Goal: Information Seeking & Learning: Learn about a topic

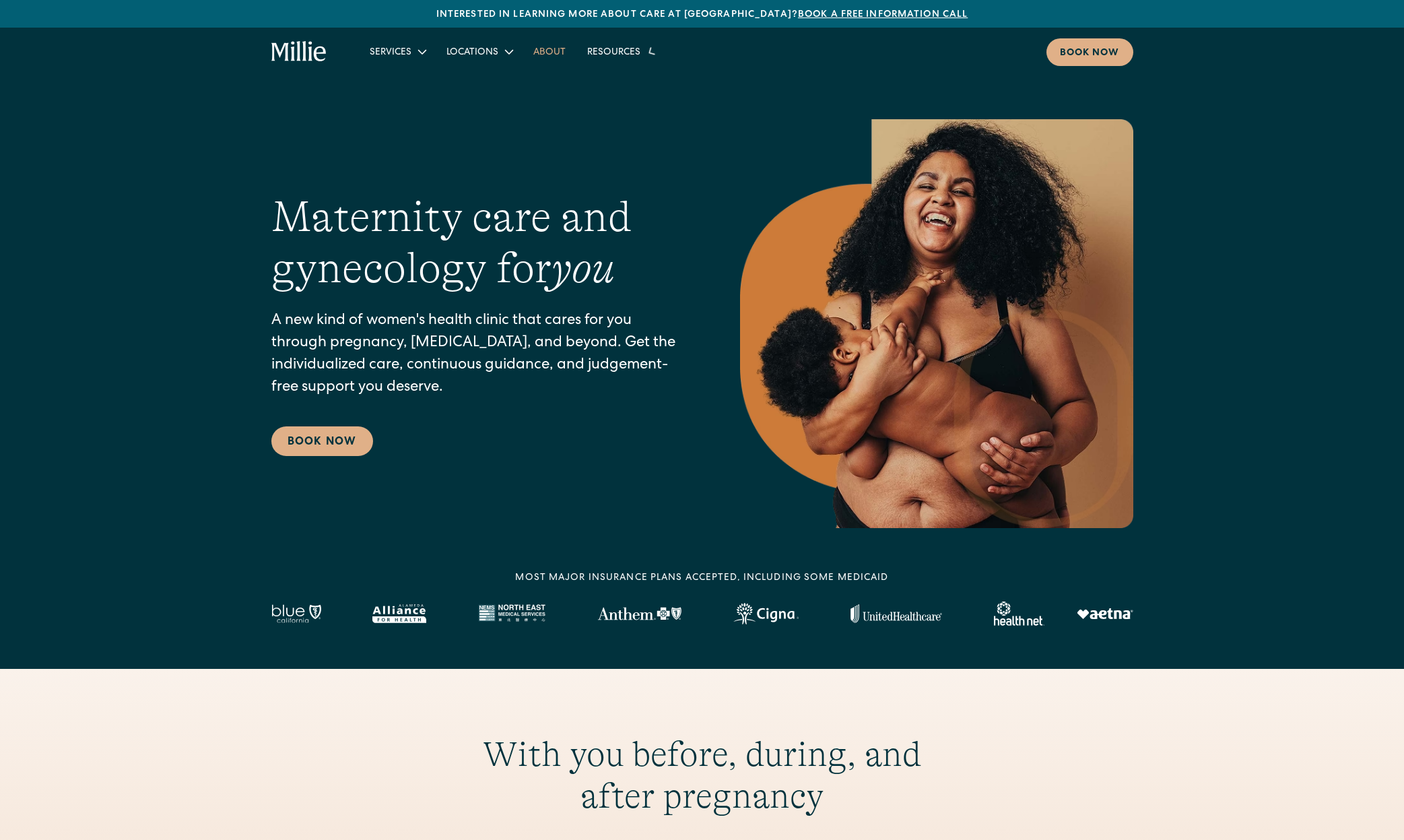
click at [550, 52] on link "About" at bounding box center [549, 51] width 54 height 22
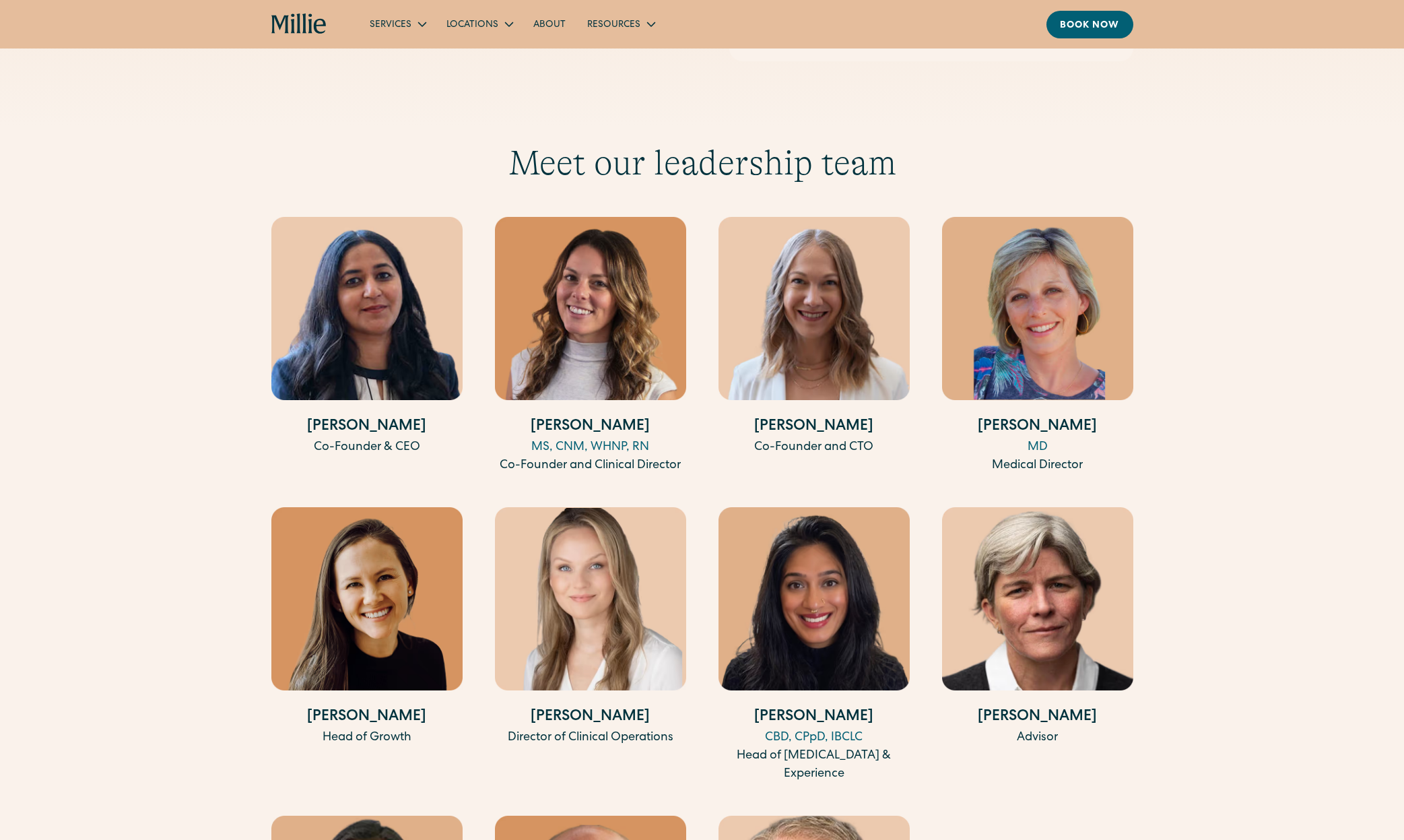
scroll to position [2357, 0]
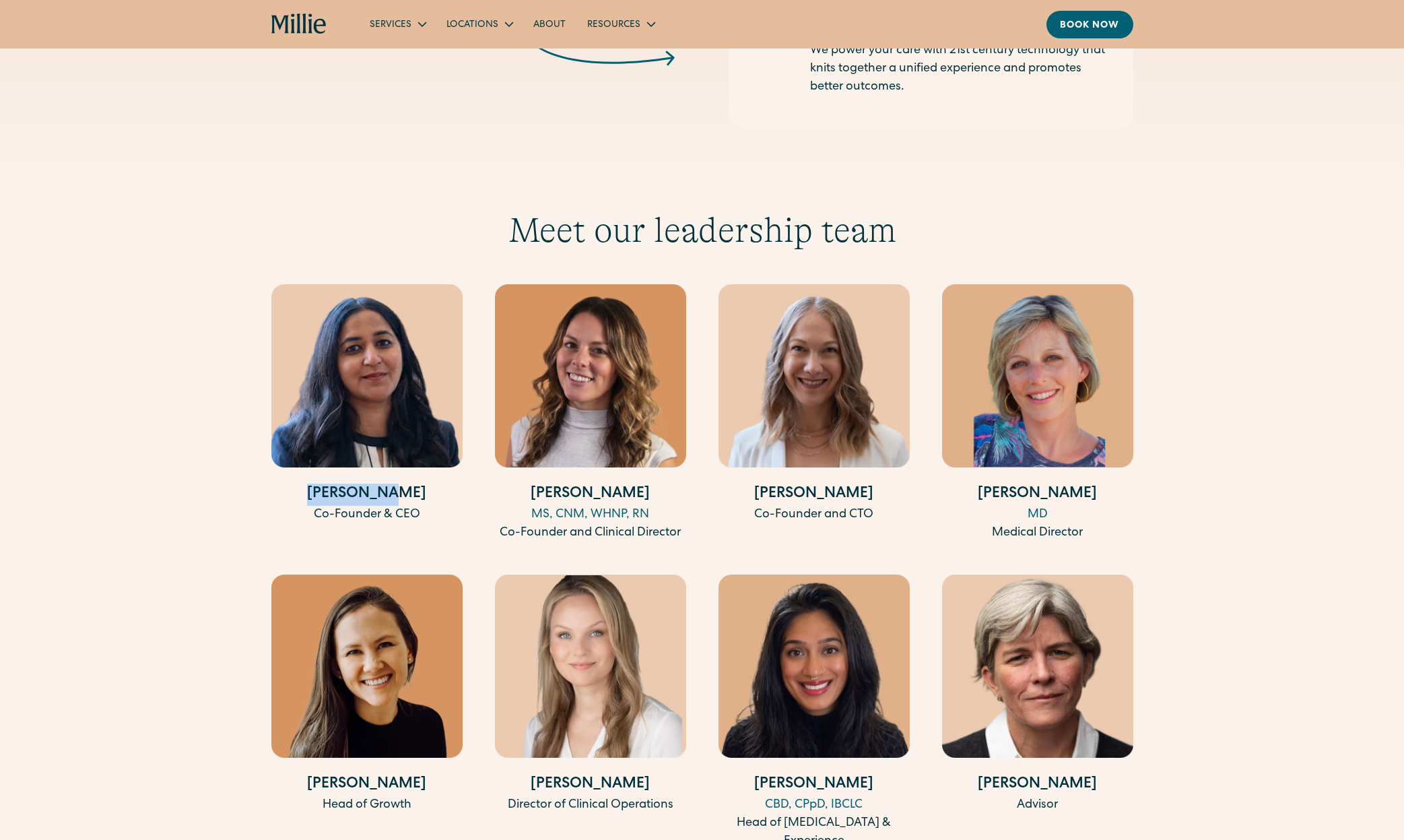
drag, startPoint x: 426, startPoint y: 476, endPoint x: 312, endPoint y: 470, distance: 114.2
click at [312, 484] on h4 "[PERSON_NAME]" at bounding box center [367, 495] width 191 height 22
copy h4 "[PERSON_NAME]"
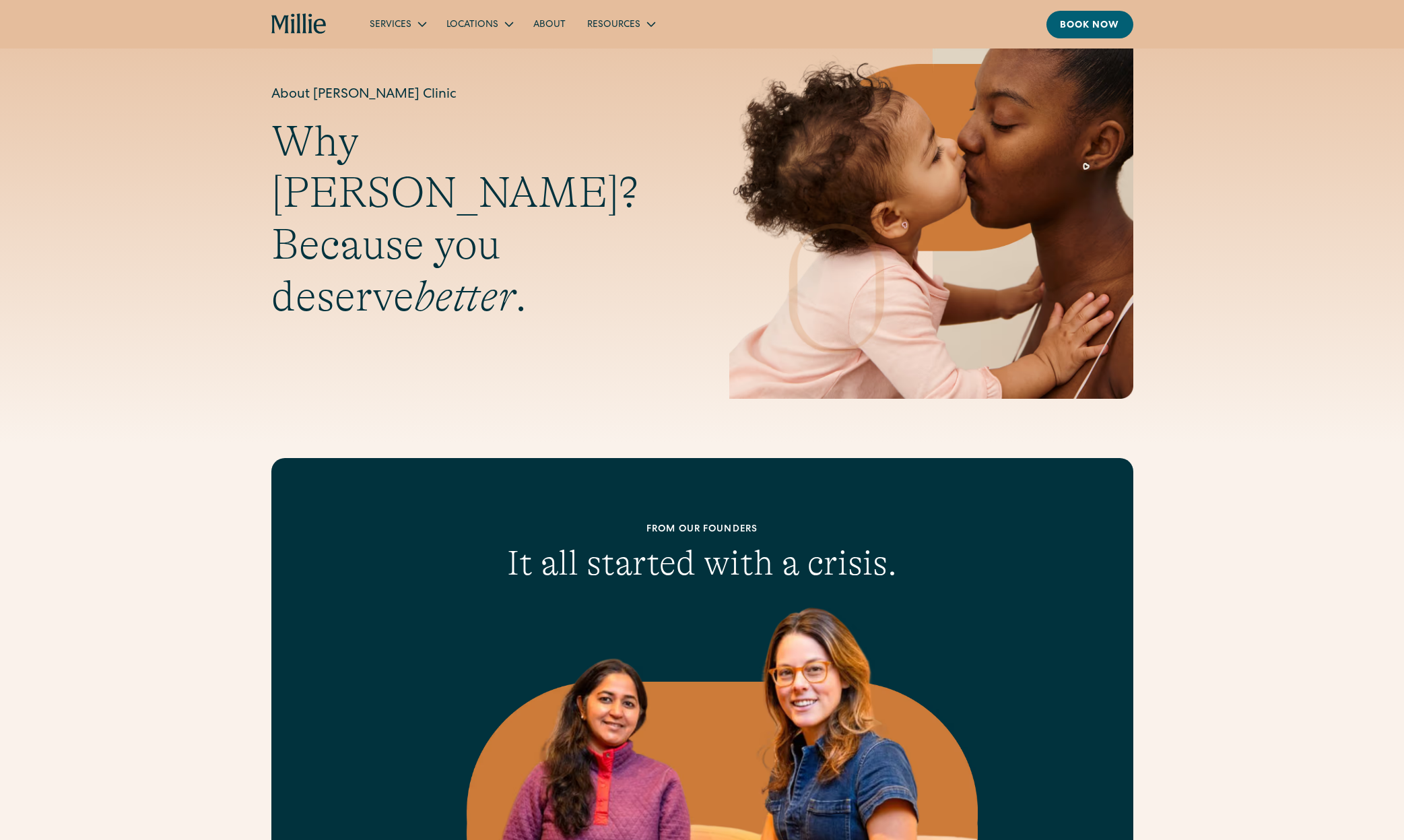
scroll to position [0, 0]
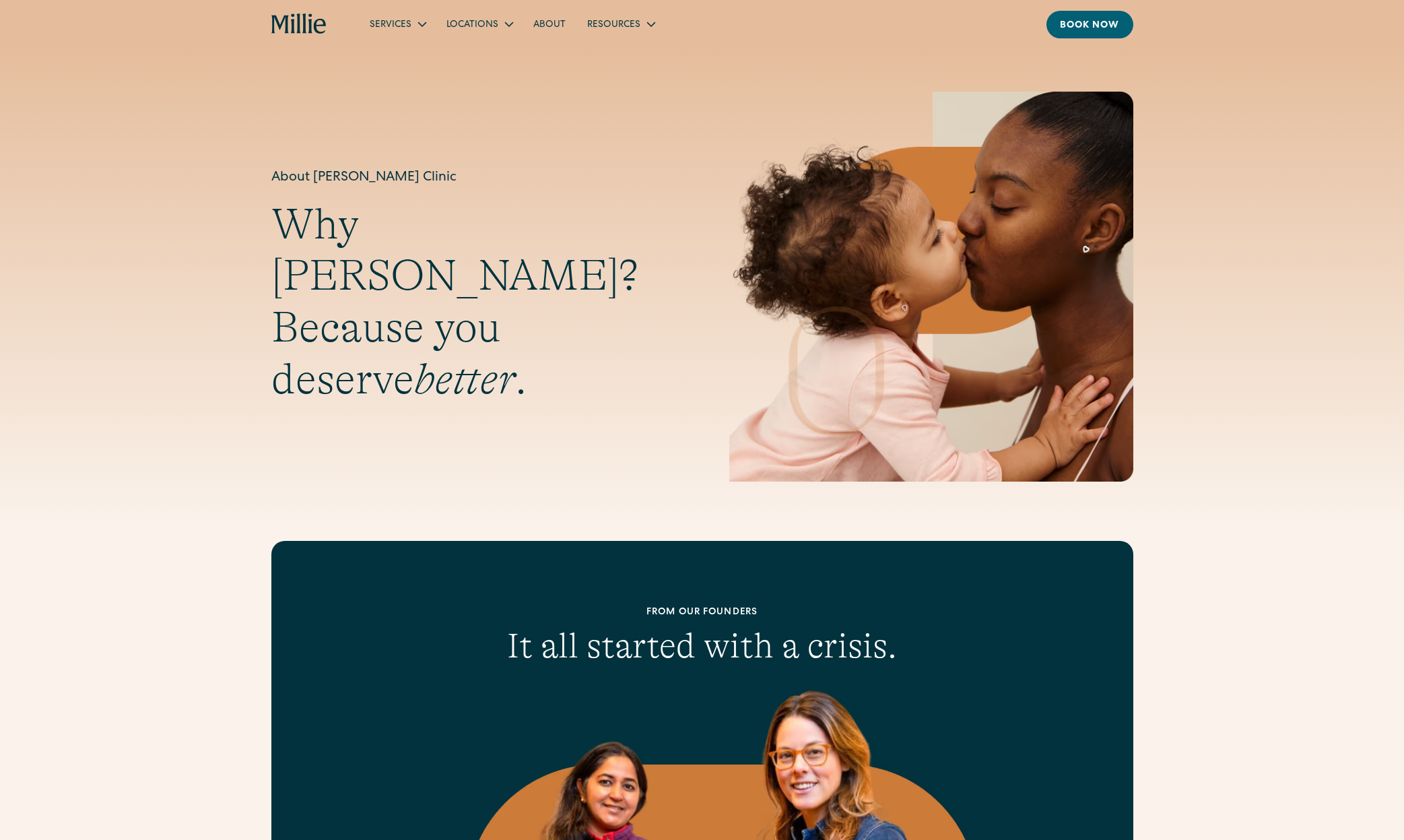
click at [311, 27] on icon "home" at bounding box center [310, 23] width 4 height 19
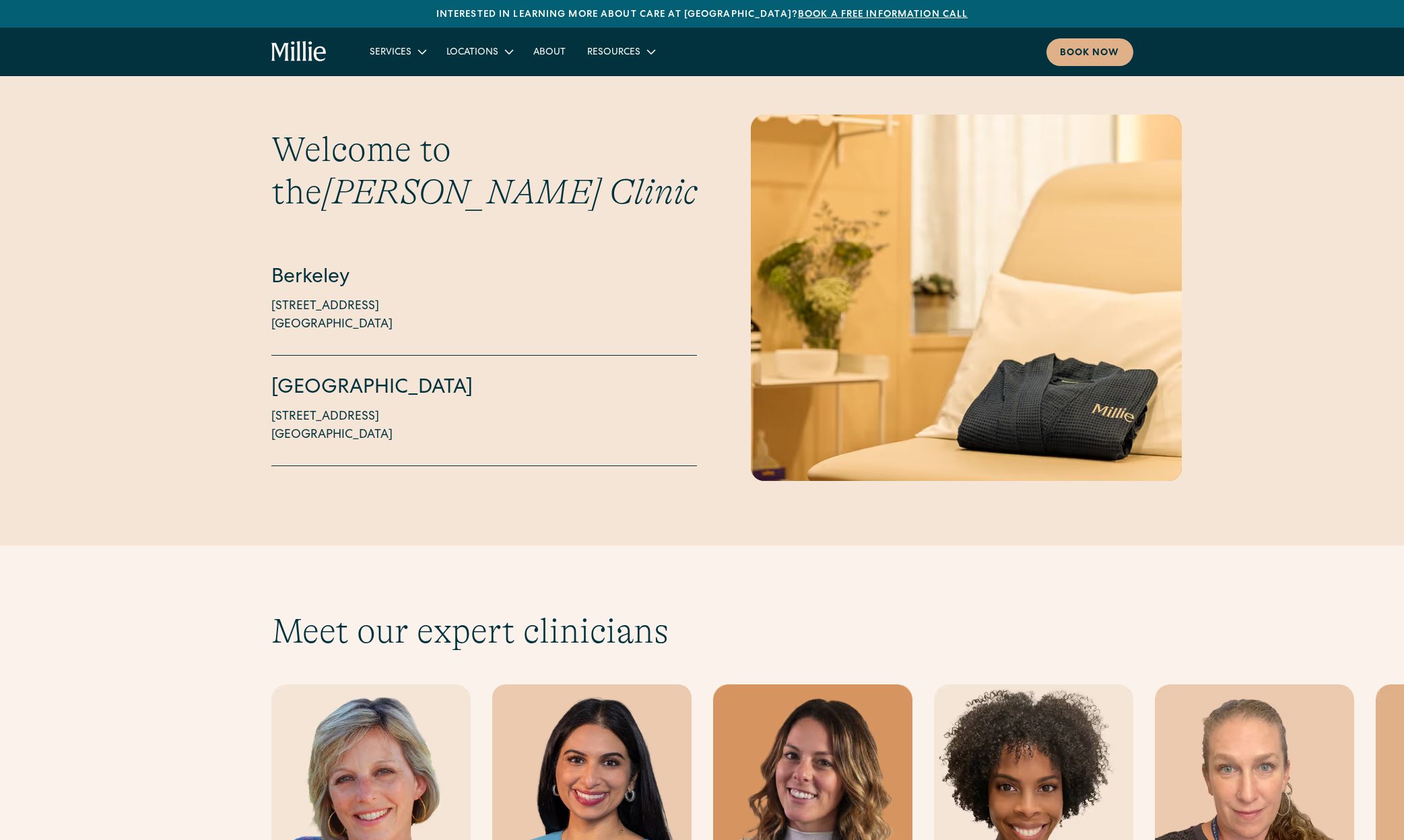
scroll to position [4040, 0]
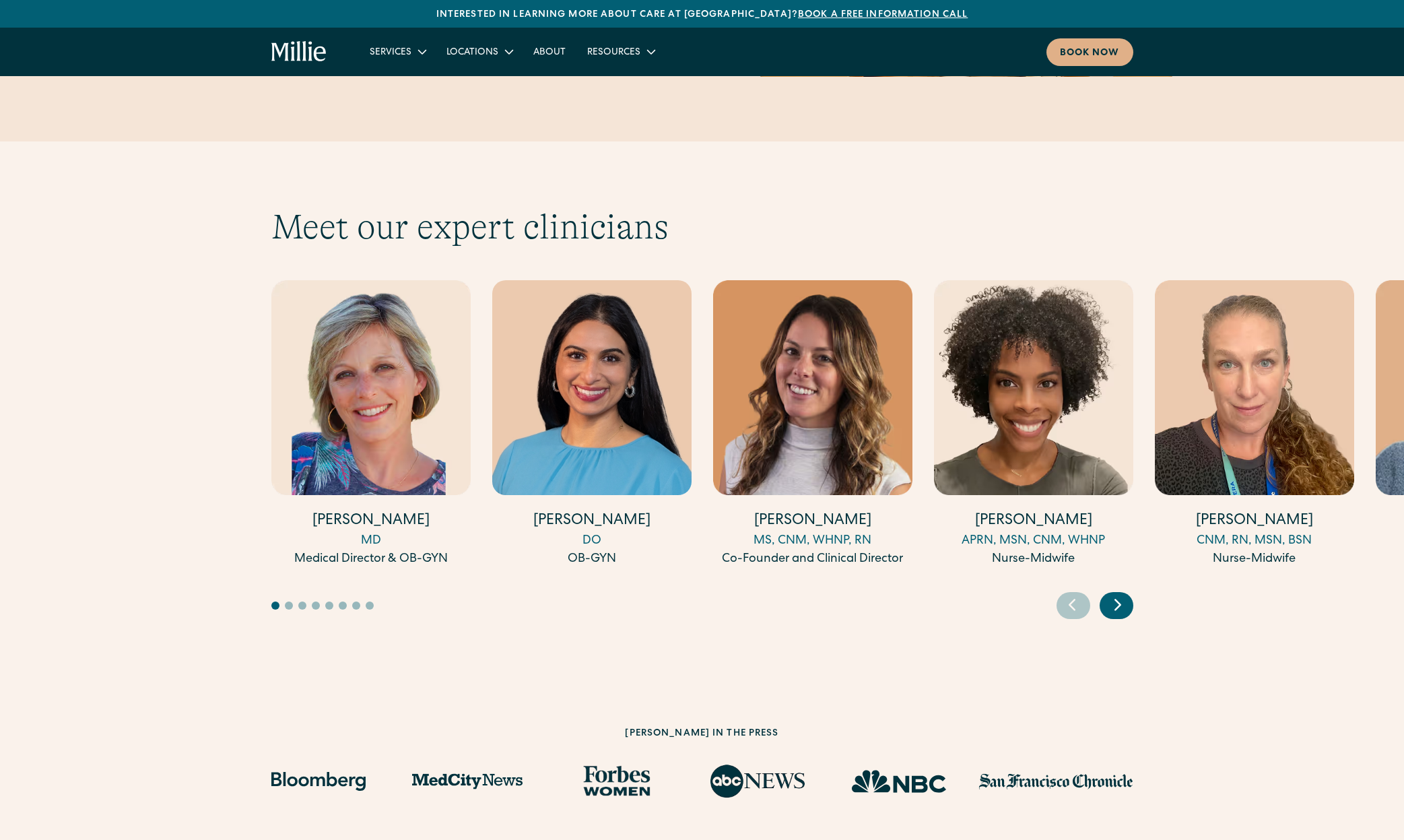
click at [1118, 594] on icon "Next slide" at bounding box center [1118, 604] width 20 height 21
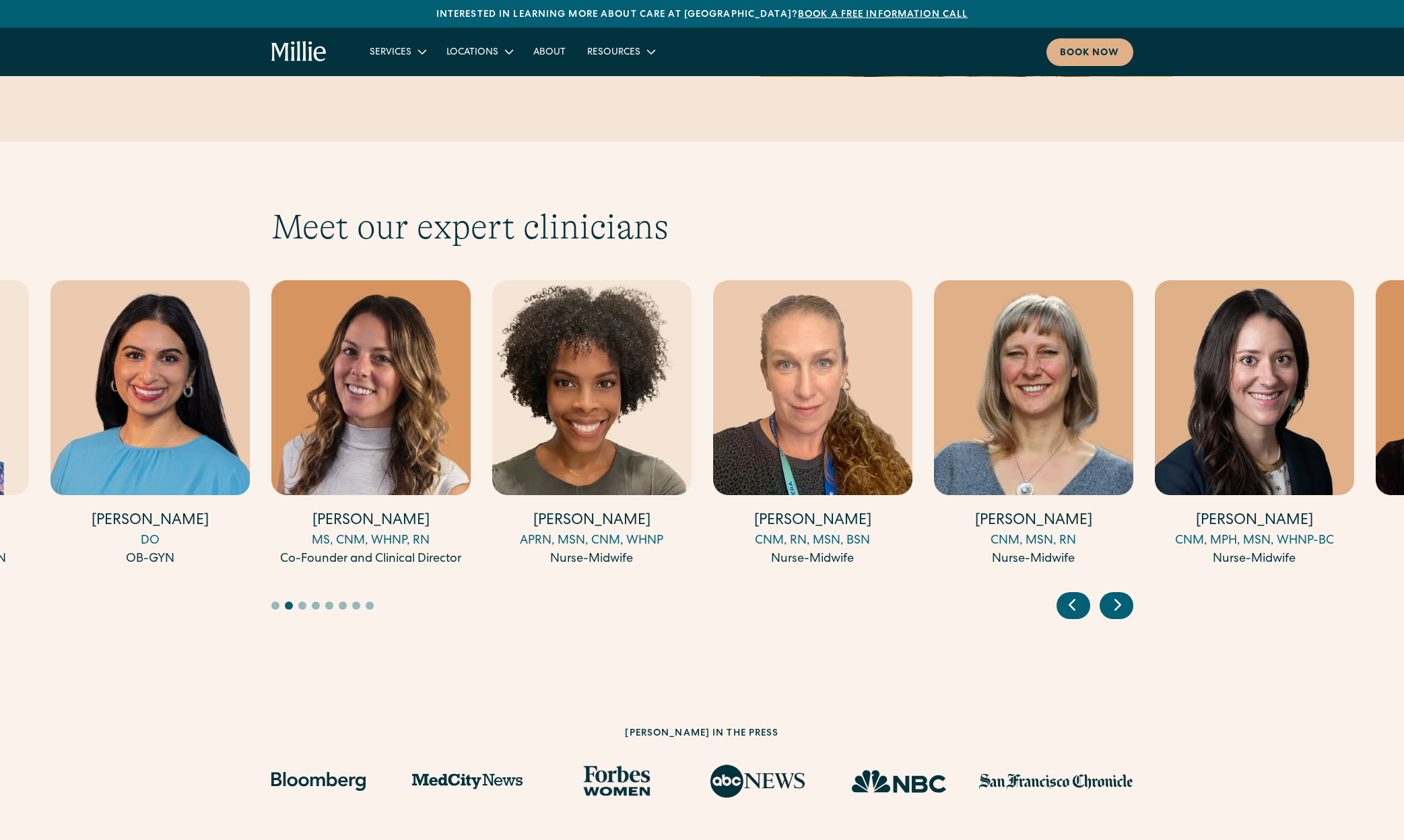
click at [1118, 594] on icon "Next slide" at bounding box center [1118, 604] width 20 height 21
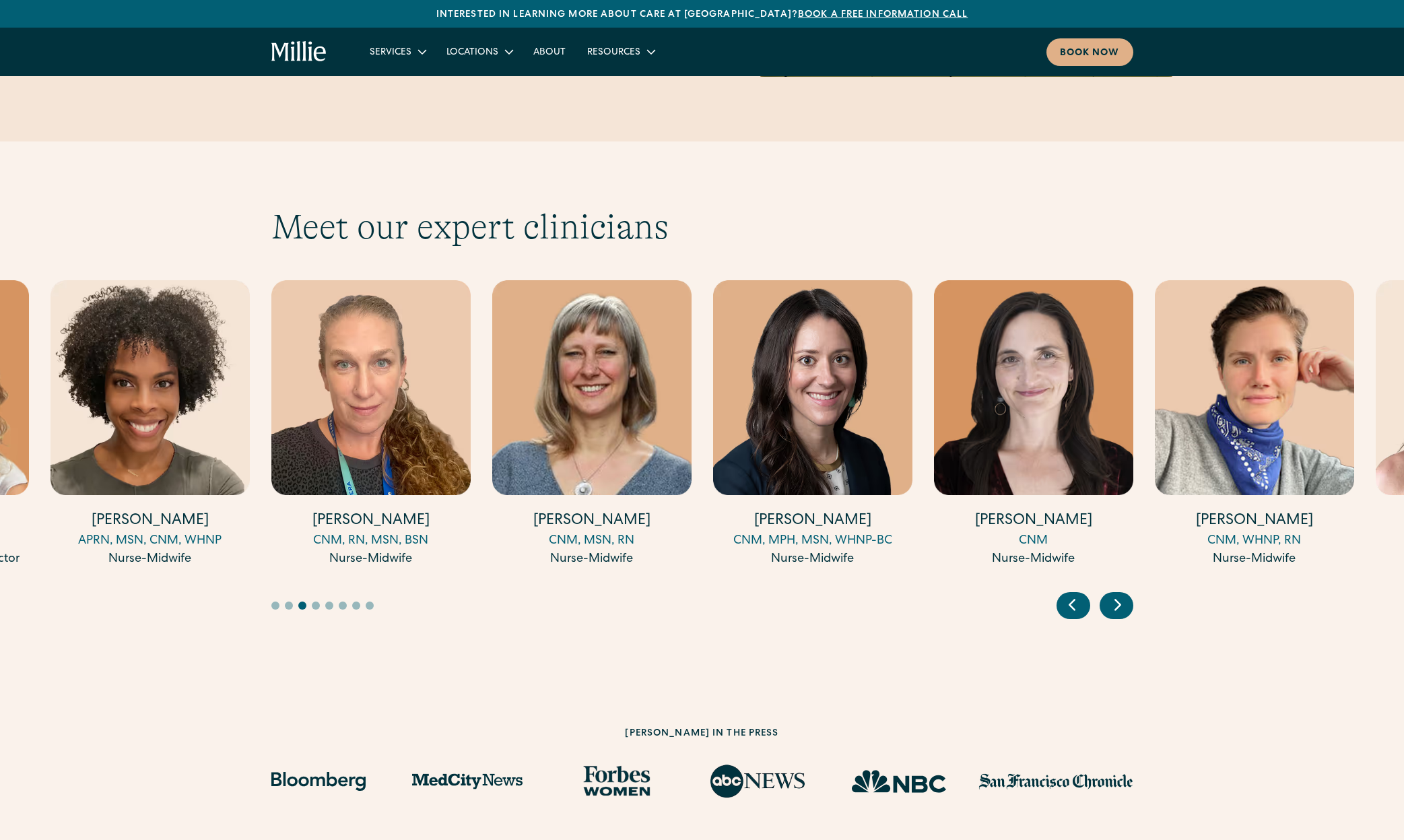
click at [1118, 594] on icon "Next slide" at bounding box center [1118, 604] width 20 height 21
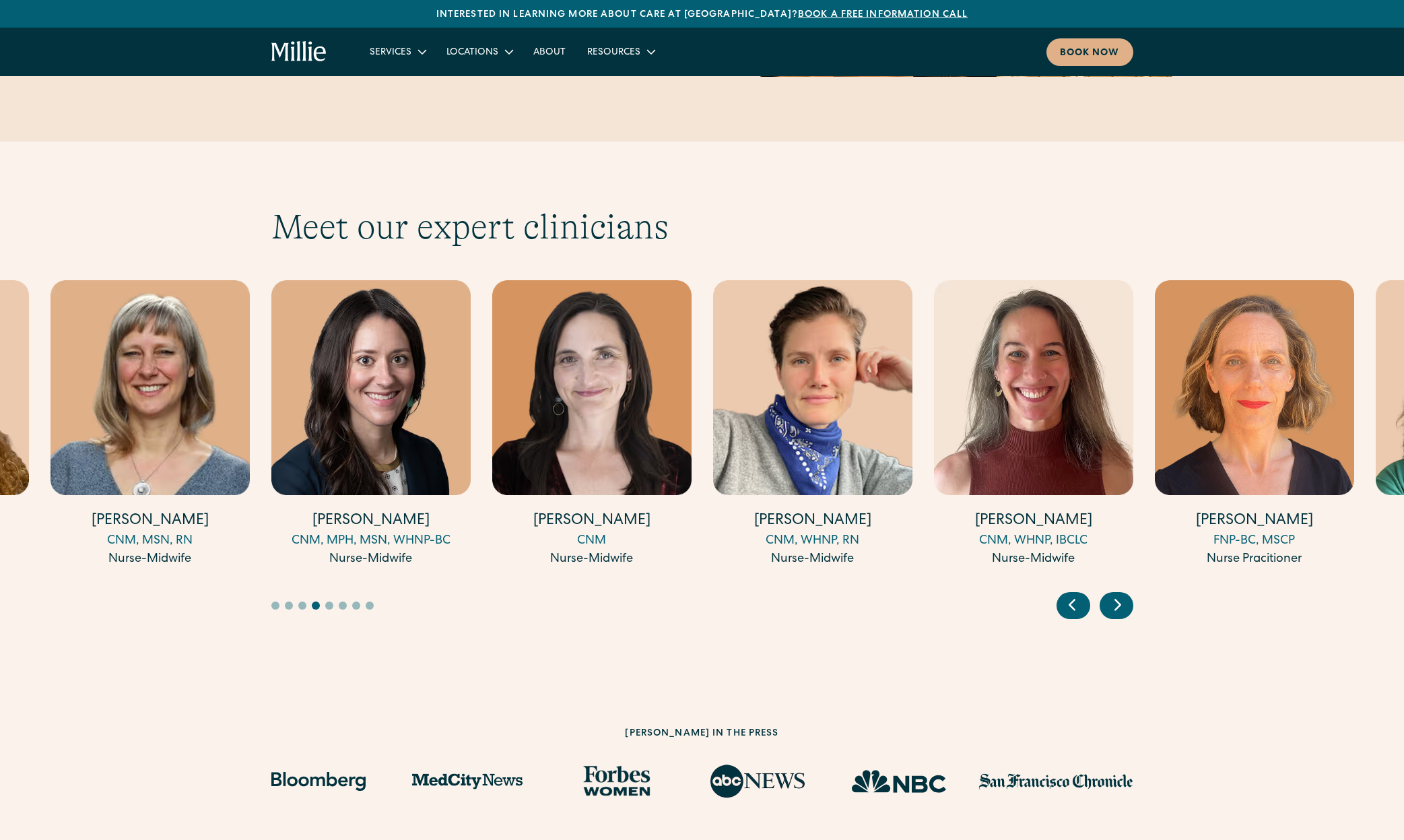
click at [1118, 594] on icon "Next slide" at bounding box center [1118, 604] width 20 height 21
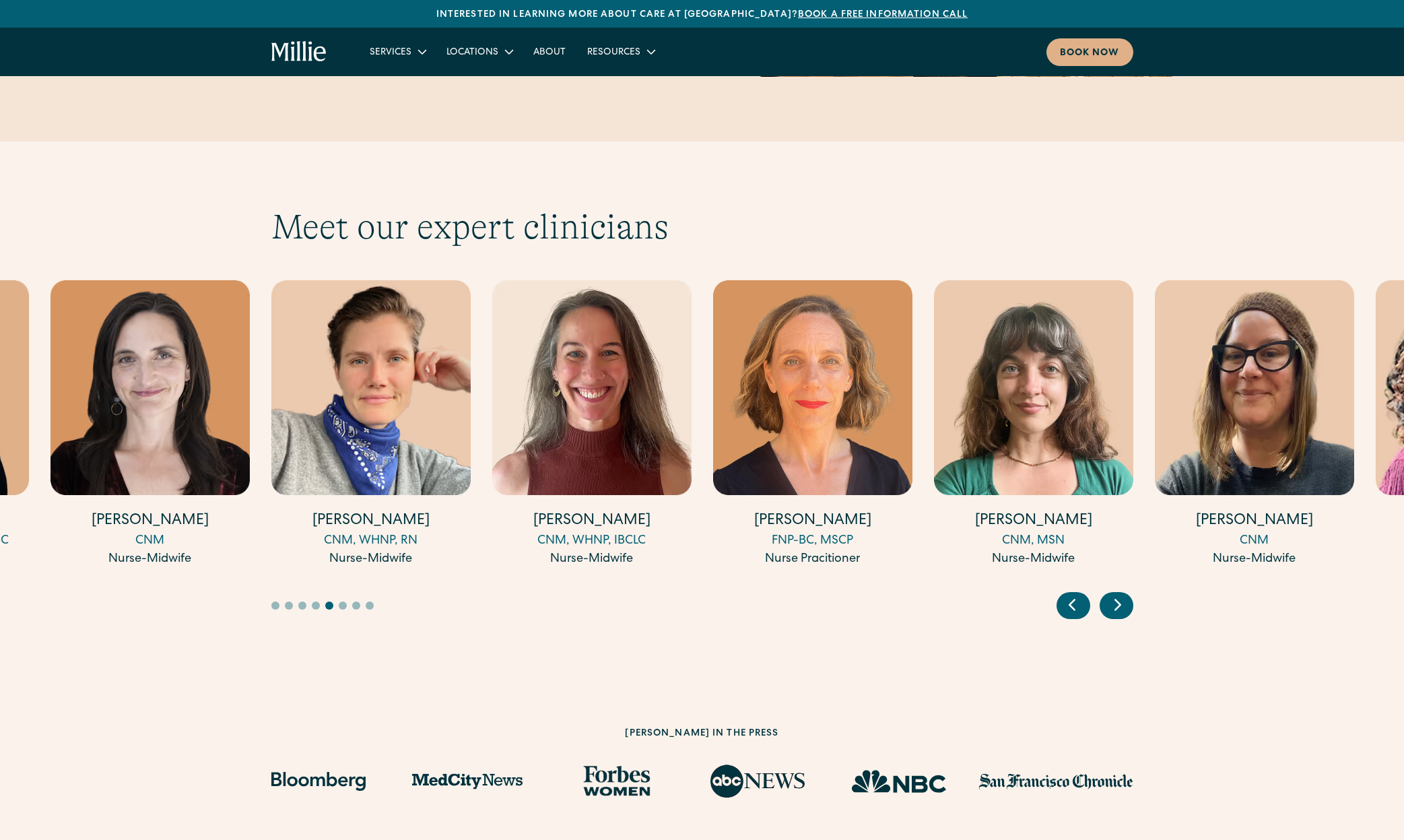
click at [1118, 594] on icon "Next slide" at bounding box center [1118, 604] width 20 height 21
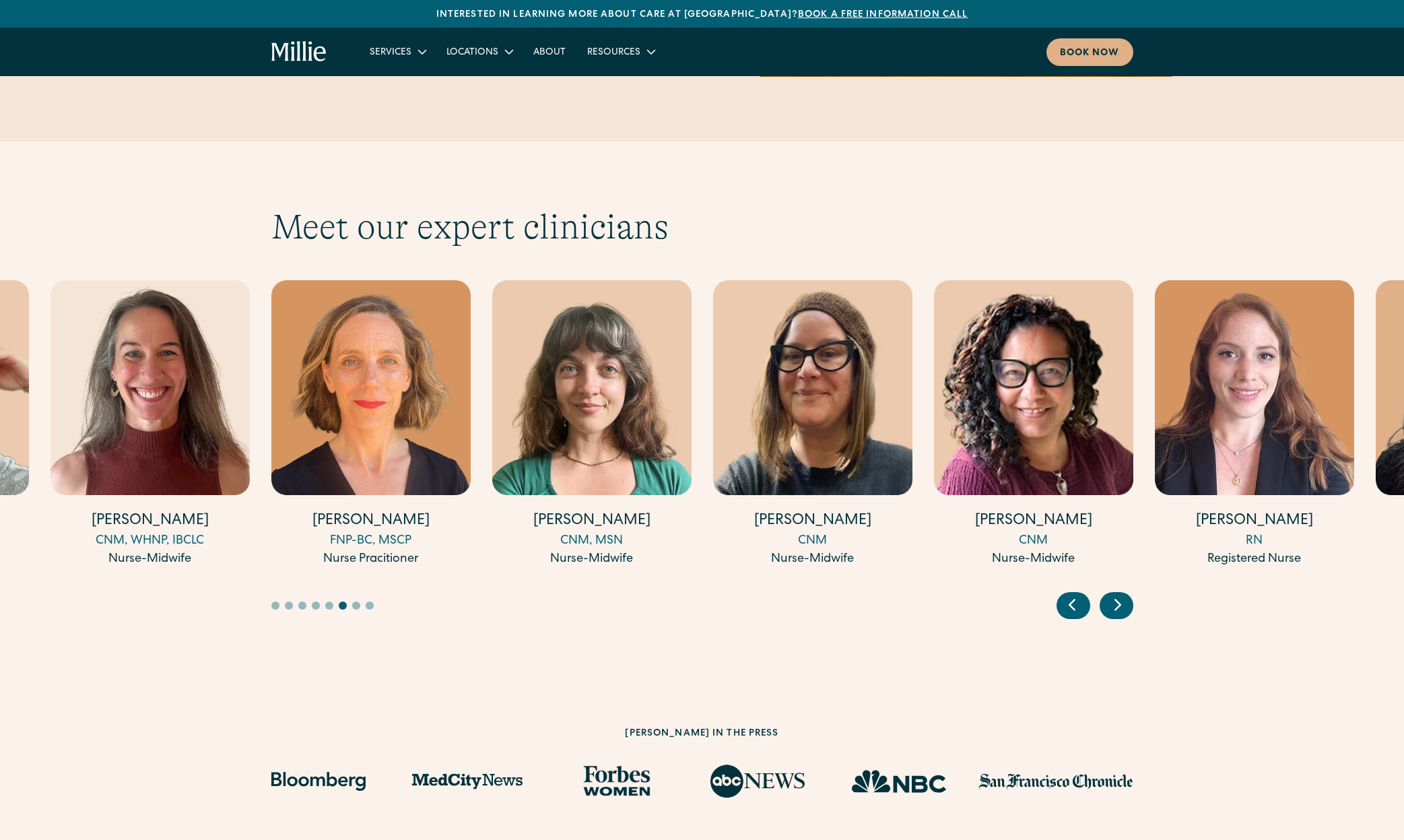
click at [1118, 594] on icon "Next slide" at bounding box center [1118, 604] width 20 height 21
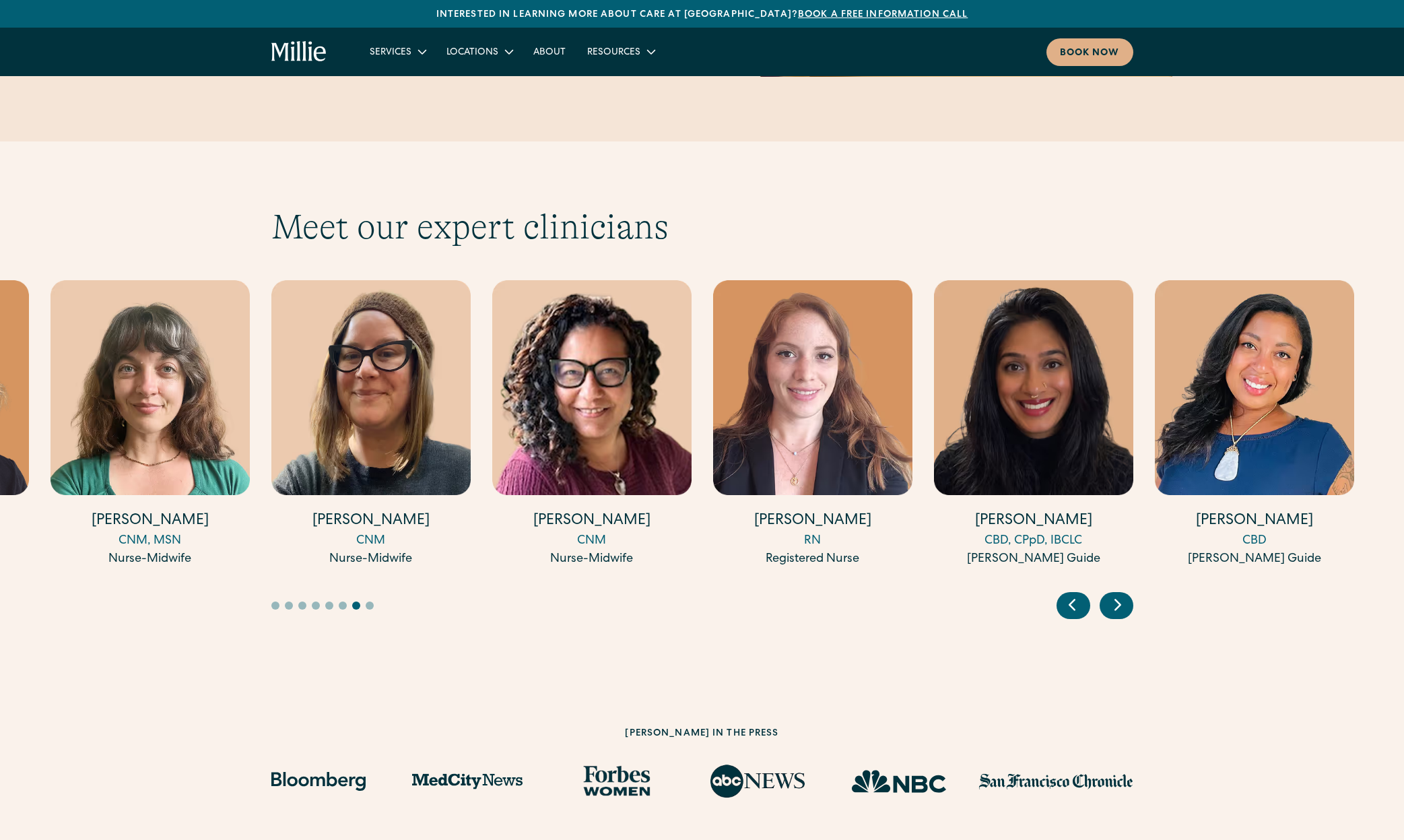
click at [1118, 594] on icon "Next slide" at bounding box center [1118, 604] width 20 height 21
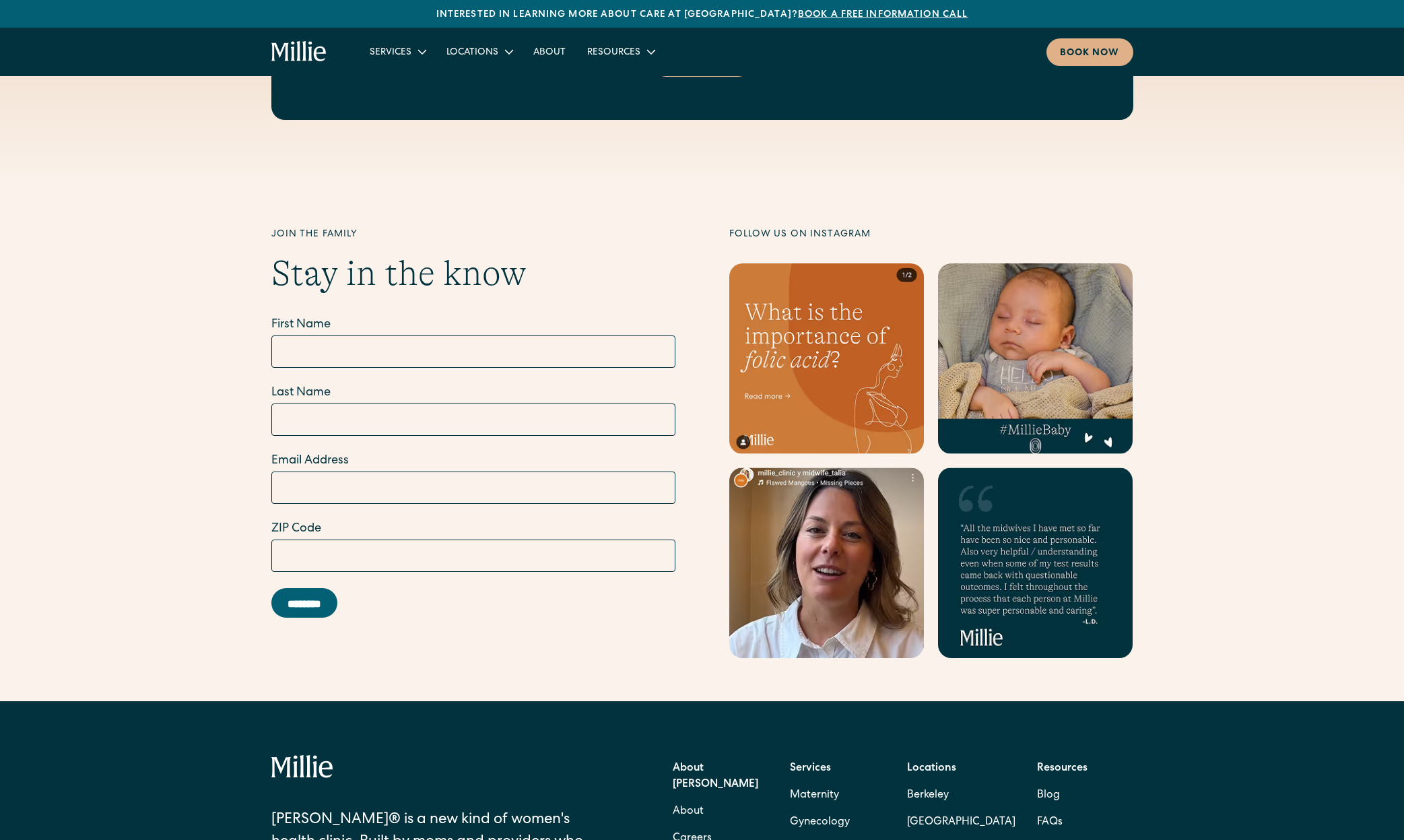
scroll to position [5715, 0]
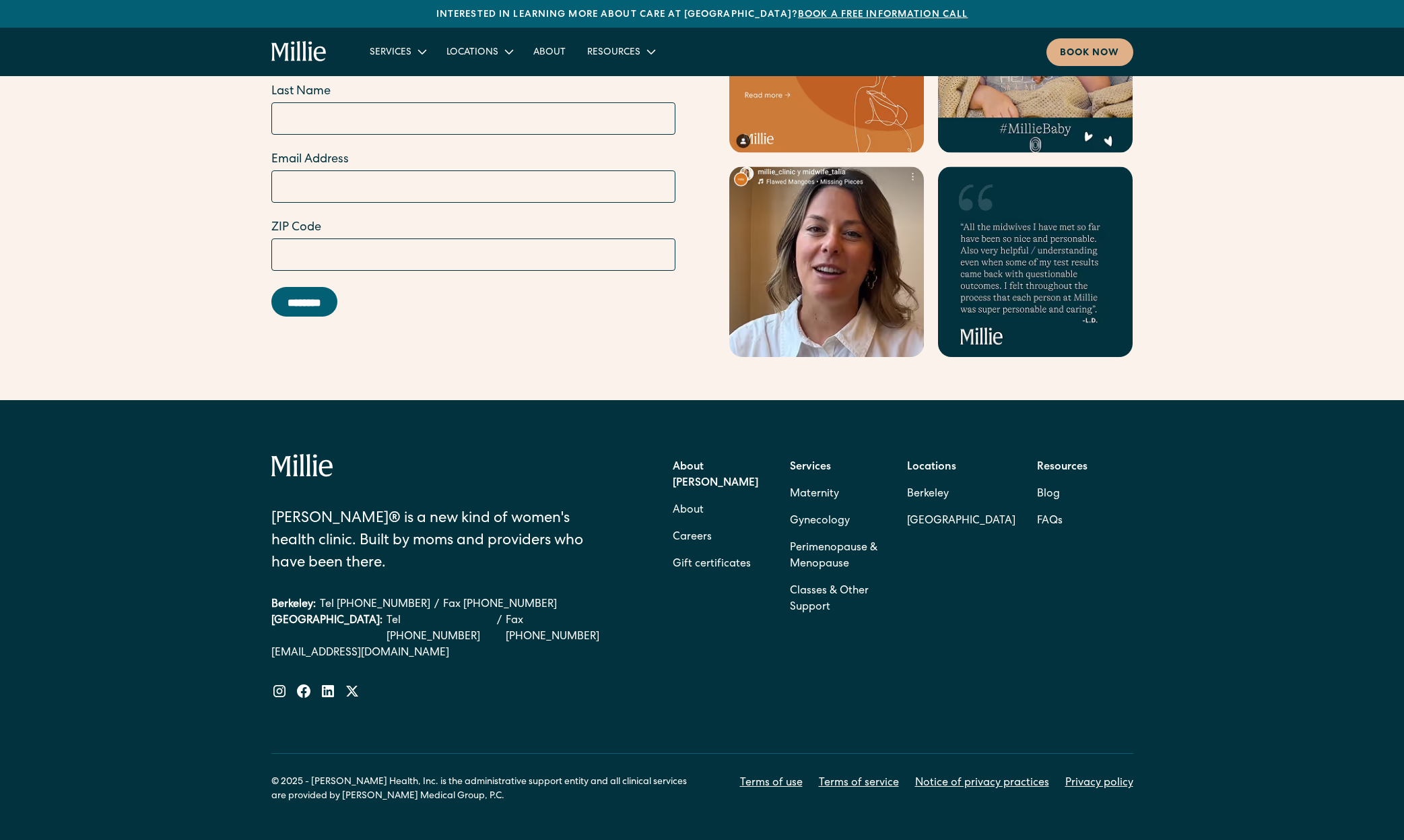
click at [840, 185] on link at bounding box center [826, 262] width 196 height 191
